Goal: Navigation & Orientation: Understand site structure

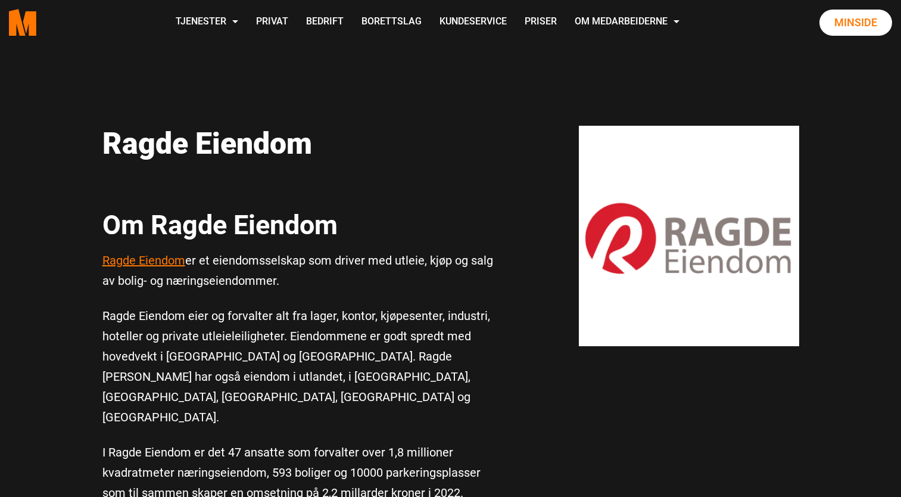
scroll to position [5, 0]
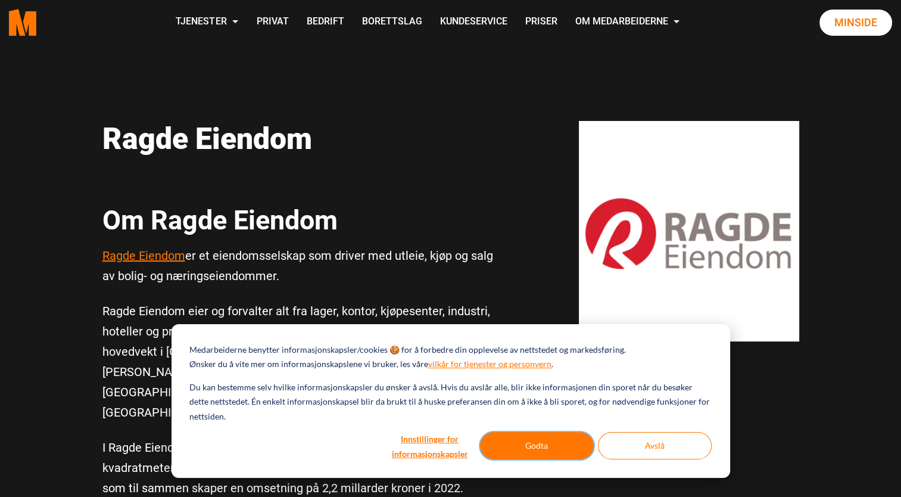
click at [552, 450] on button "Godta" at bounding box center [537, 445] width 114 height 27
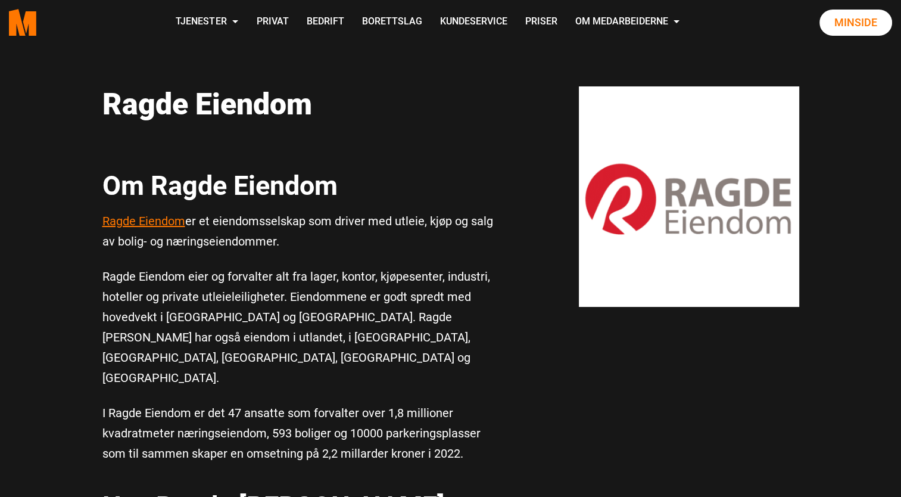
scroll to position [33, 0]
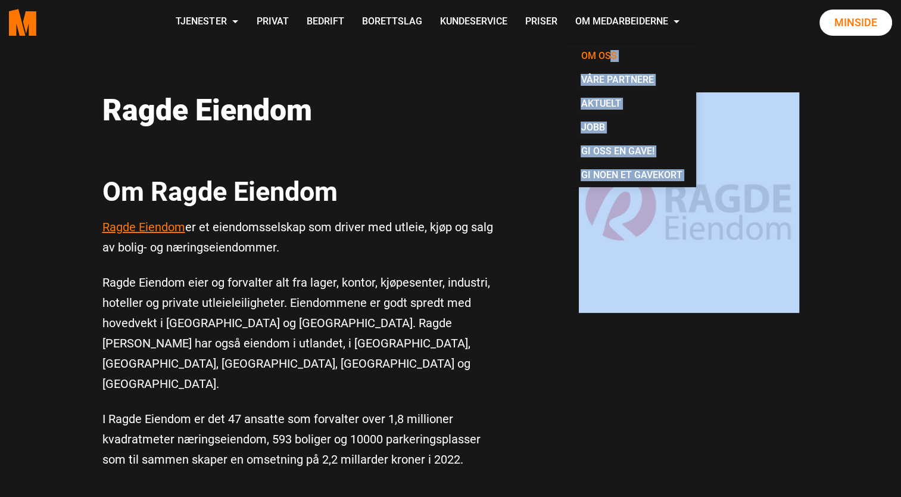
drag, startPoint x: 677, startPoint y: 81, endPoint x: 611, endPoint y: 61, distance: 68.9
click at [595, 82] on link "Våre partnere" at bounding box center [631, 80] width 120 height 24
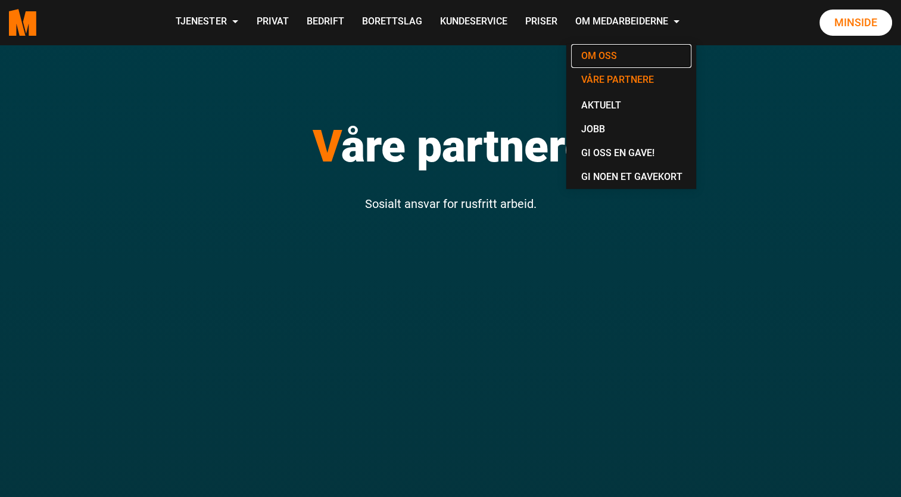
click at [610, 57] on link "Om oss" at bounding box center [631, 56] width 120 height 24
